Goal: Information Seeking & Learning: Compare options

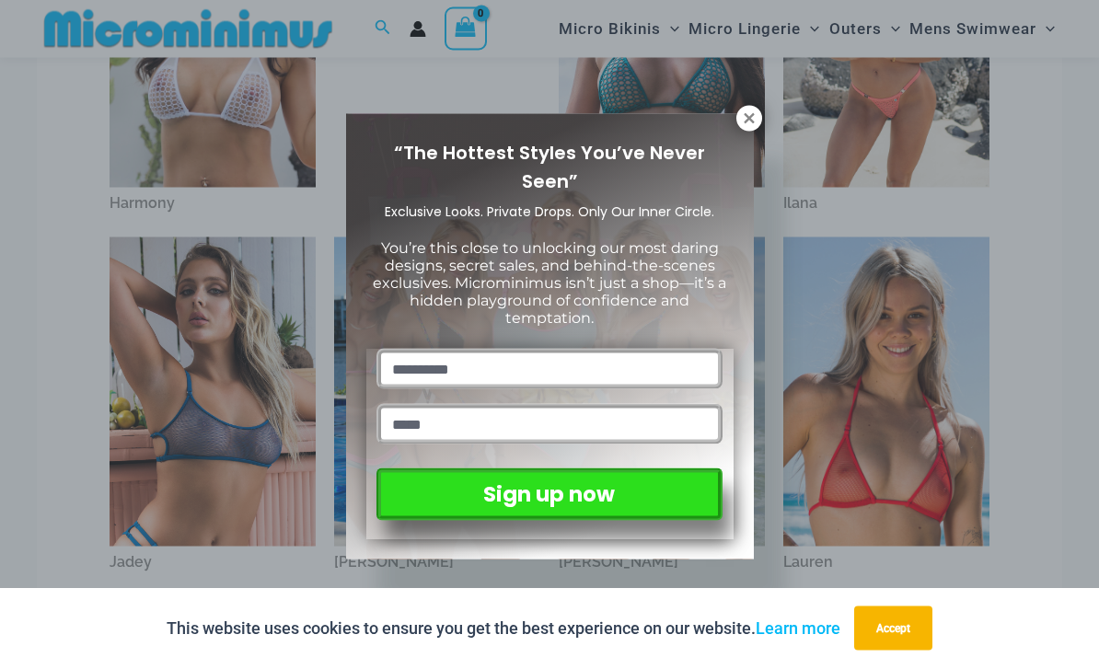
scroll to position [692, 0]
click at [752, 116] on icon at bounding box center [749, 118] width 10 height 10
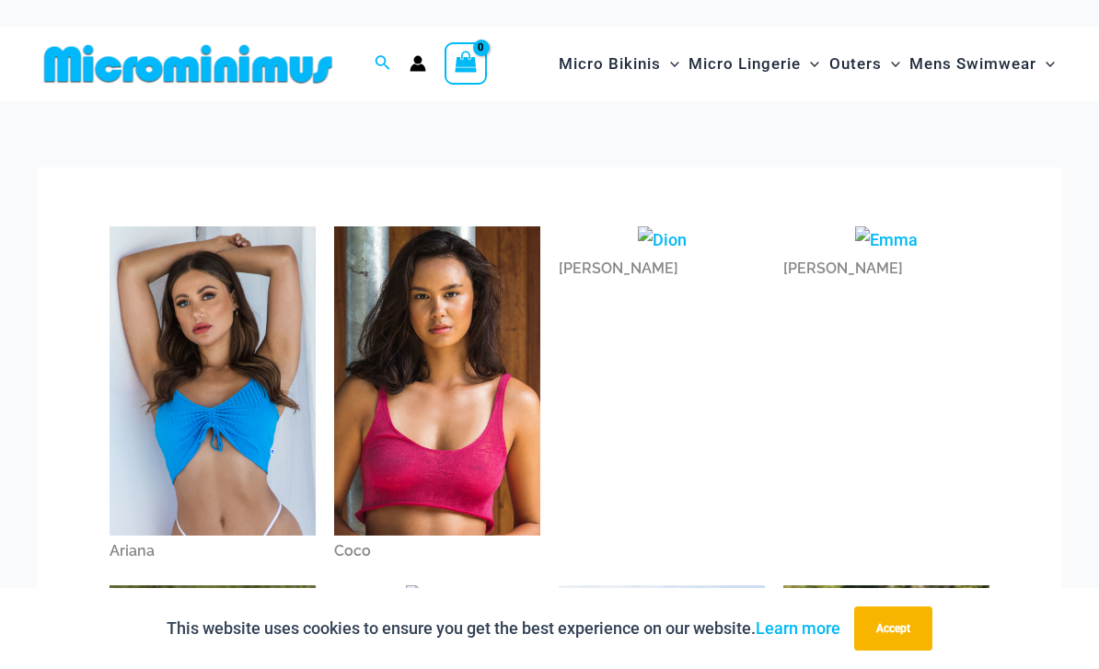
scroll to position [0, 0]
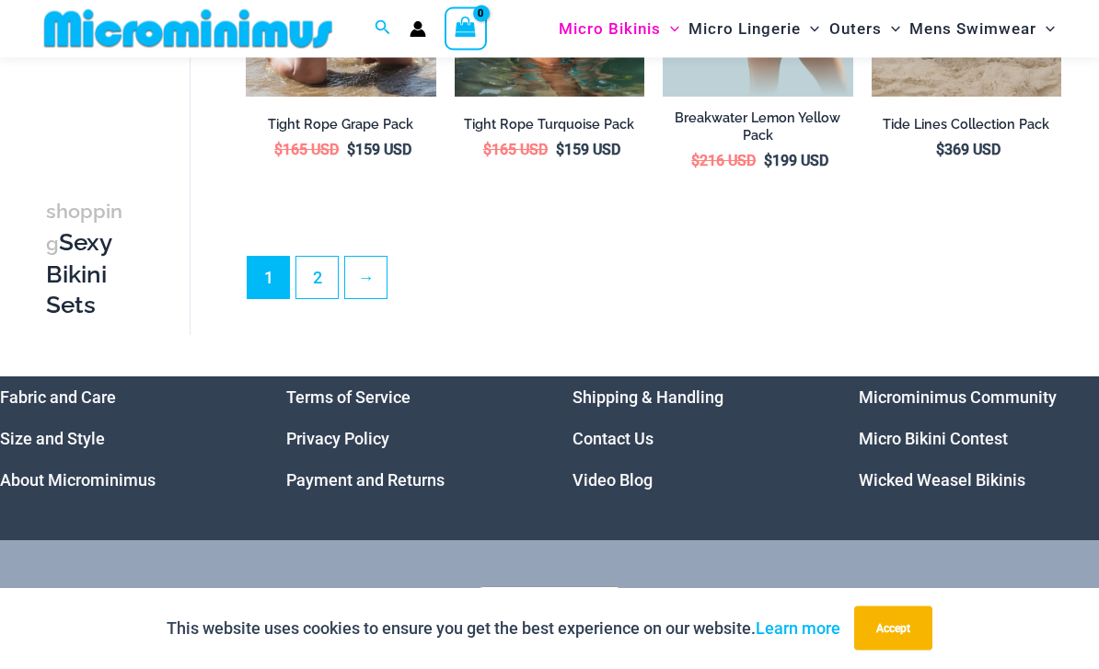
scroll to position [3380, 0]
click at [332, 257] on link "2" at bounding box center [316, 277] width 41 height 41
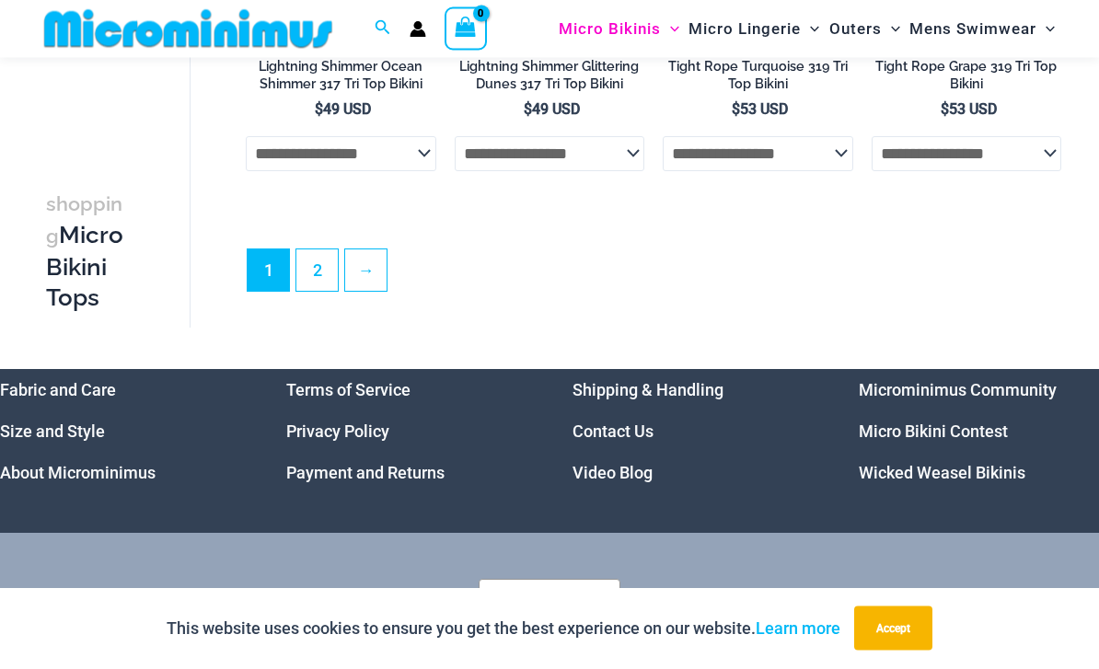
scroll to position [4323, 0]
click at [323, 291] on link "2" at bounding box center [316, 270] width 41 height 41
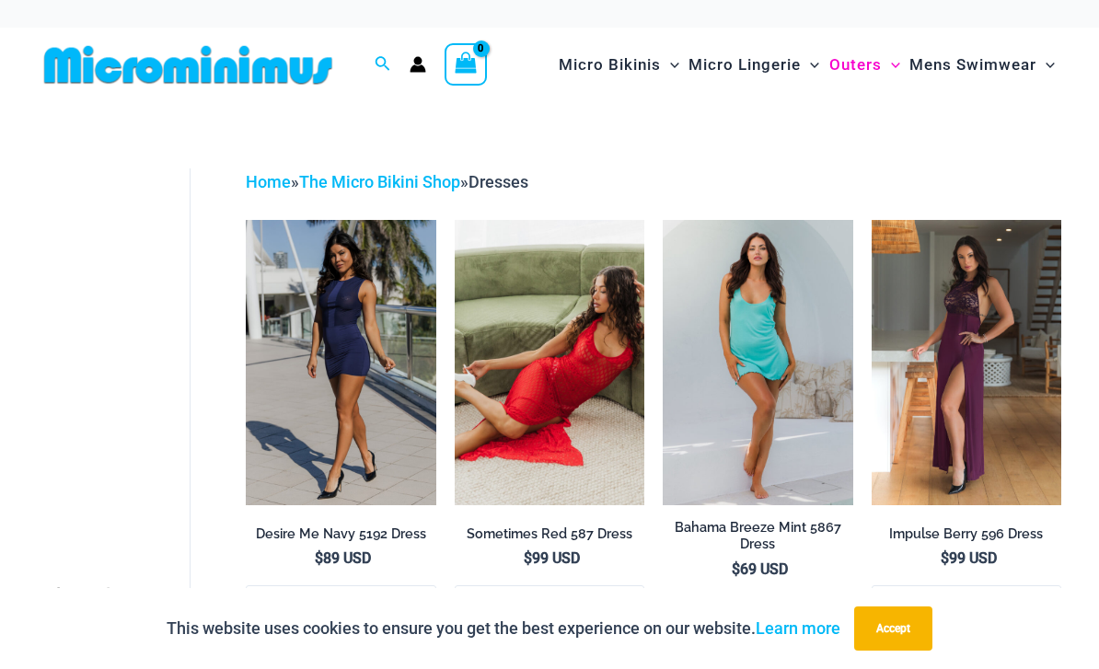
click at [293, 71] on img at bounding box center [188, 64] width 303 height 41
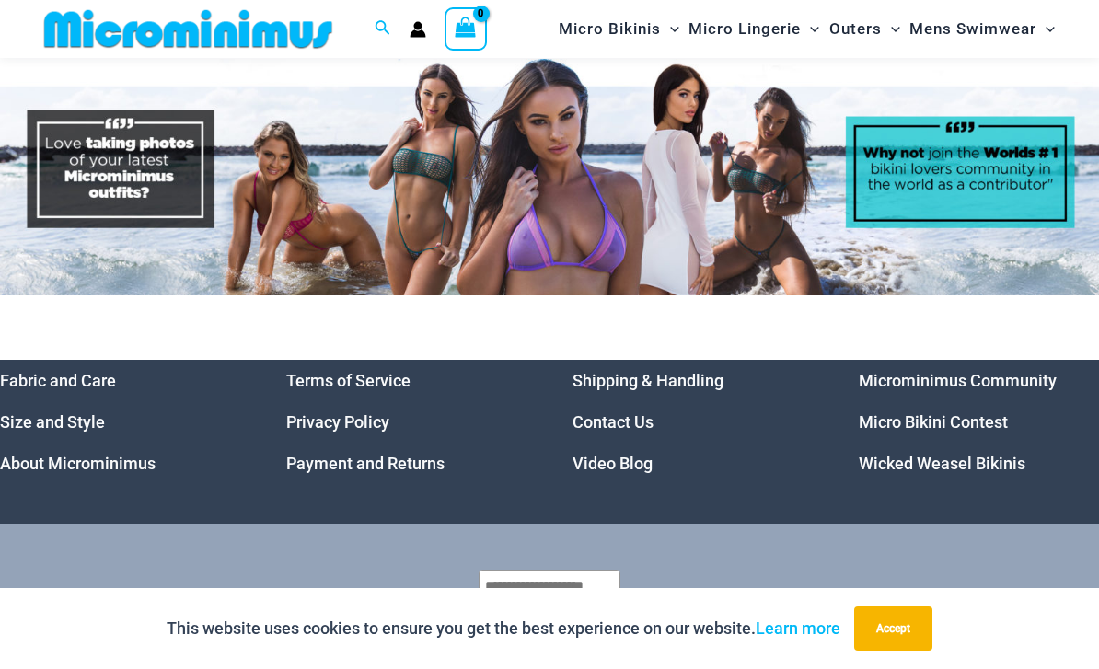
scroll to position [7439, 0]
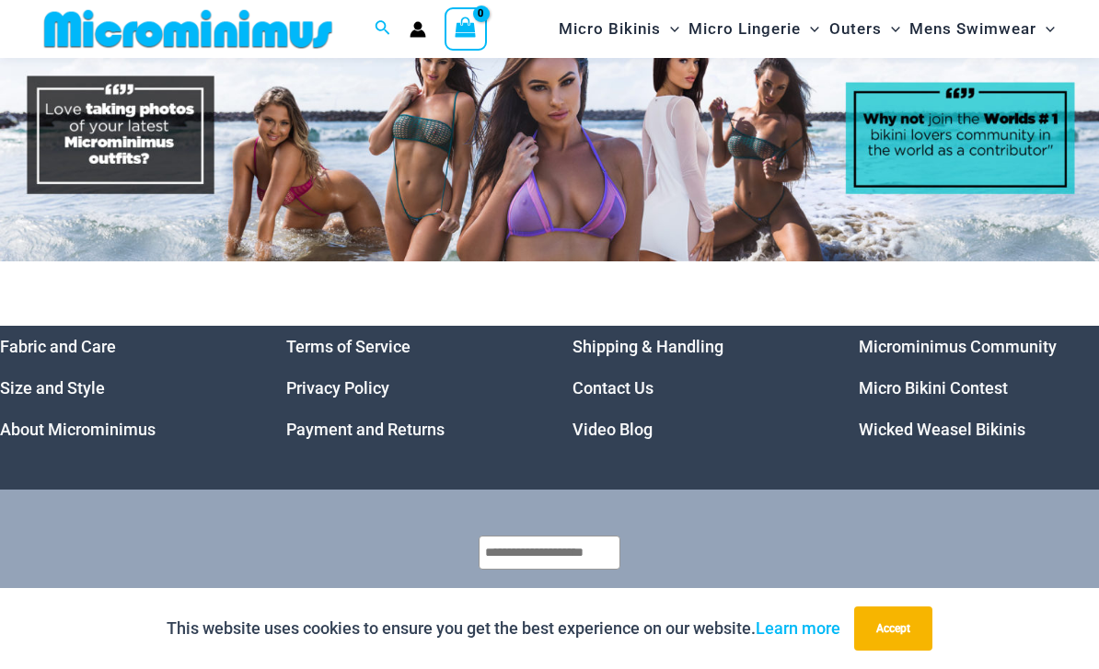
click at [994, 420] on link "Wicked Weasel Bikinis" at bounding box center [942, 429] width 167 height 19
